Goal: Find specific page/section: Find specific page/section

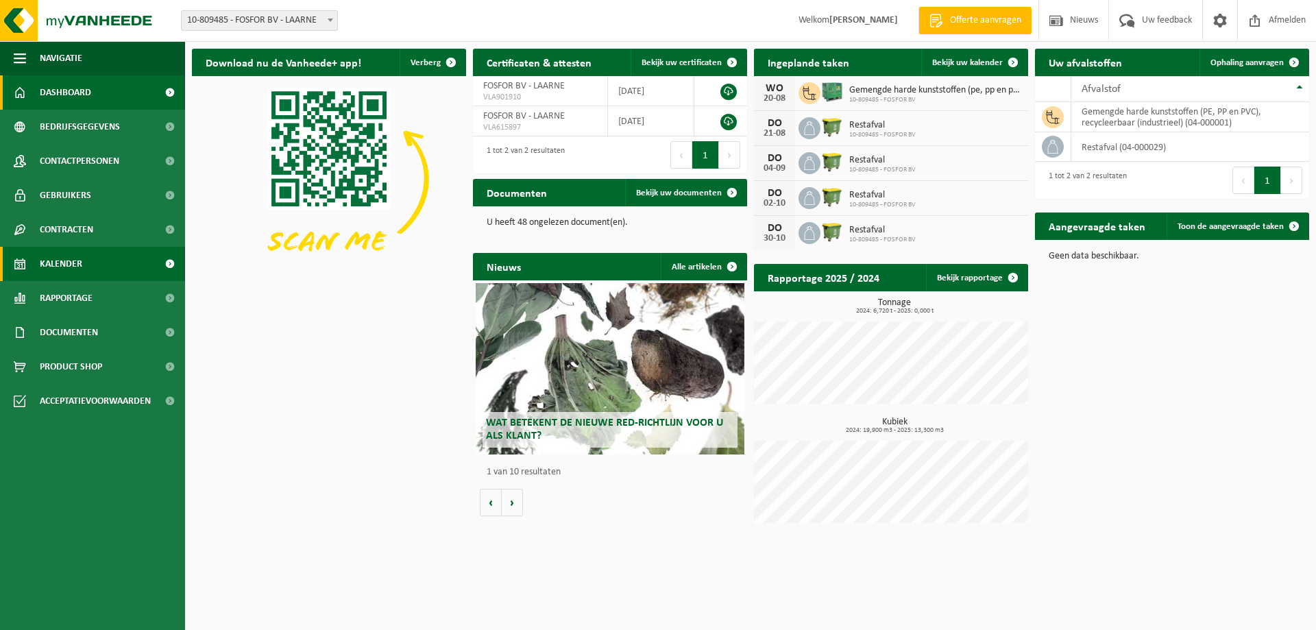
click at [46, 259] on span "Kalender" at bounding box center [61, 264] width 43 height 34
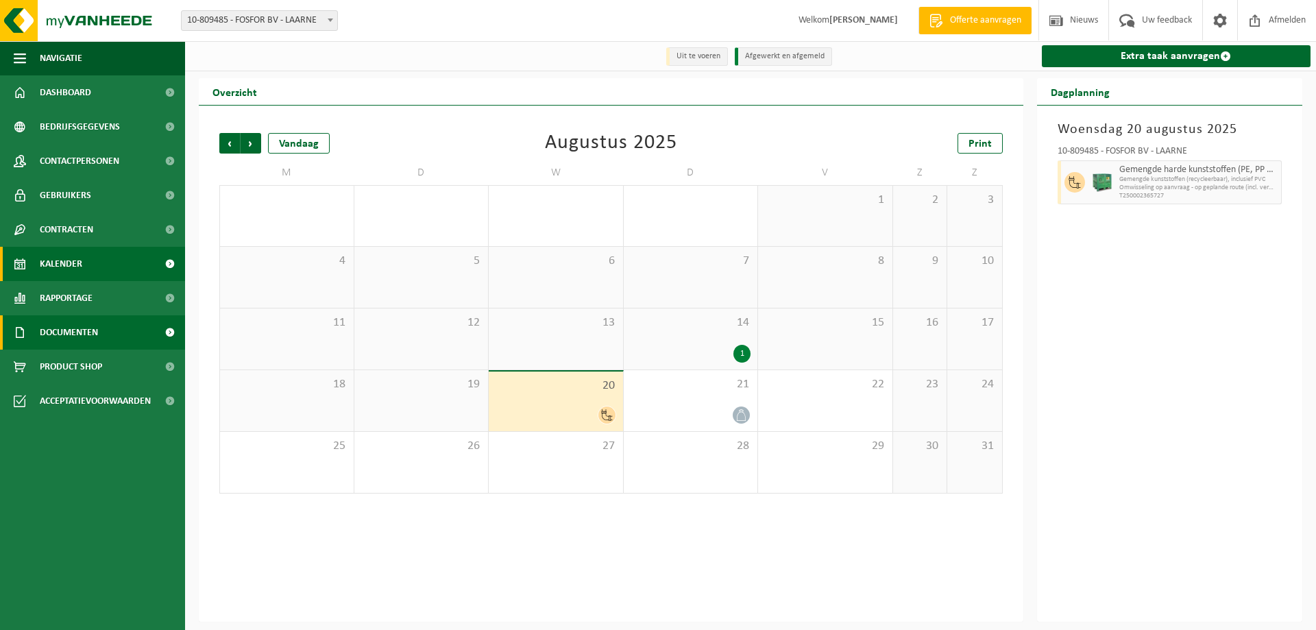
click at [52, 346] on span "Documenten" at bounding box center [69, 332] width 58 height 34
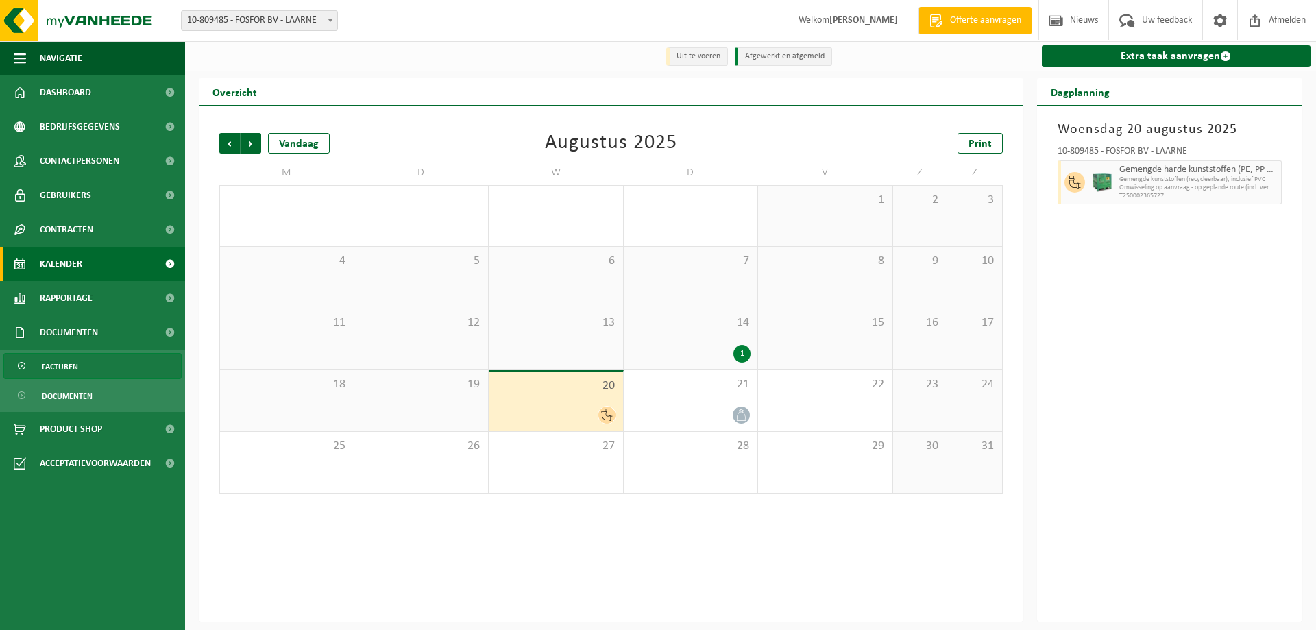
click at [53, 360] on span "Facturen" at bounding box center [60, 367] width 36 height 26
